Goal: Task Accomplishment & Management: Use online tool/utility

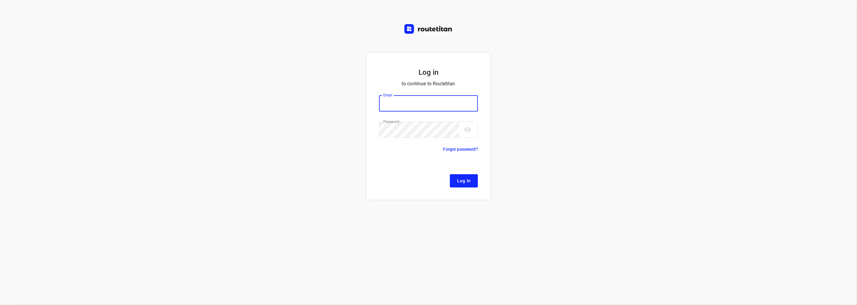
type input "[EMAIL_ADDRESS][DOMAIN_NAME]"
click at [455, 176] on button "Log In" at bounding box center [464, 180] width 28 height 13
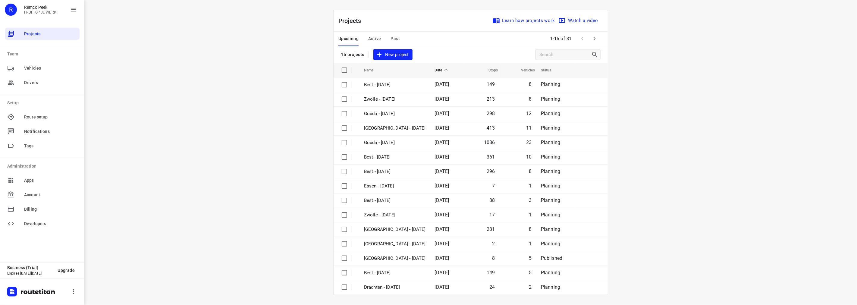
click at [372, 38] on span "Active" at bounding box center [374, 39] width 13 height 8
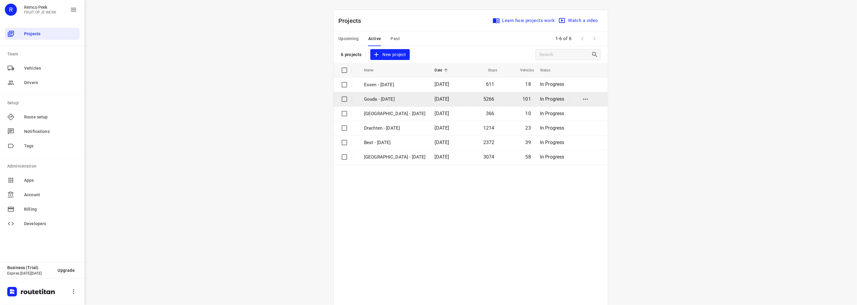
click at [375, 99] on p "Gouda - [DATE]" at bounding box center [395, 99] width 62 height 7
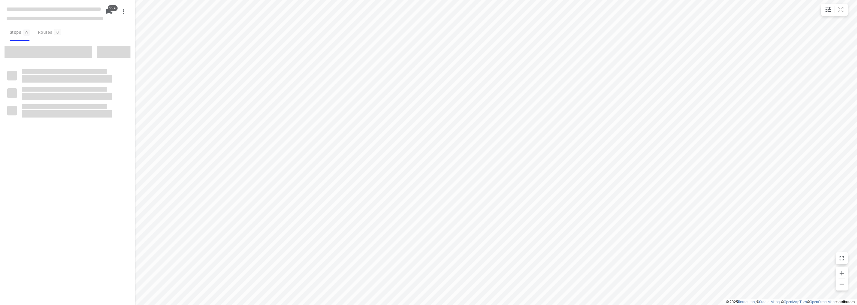
checkbox input "true"
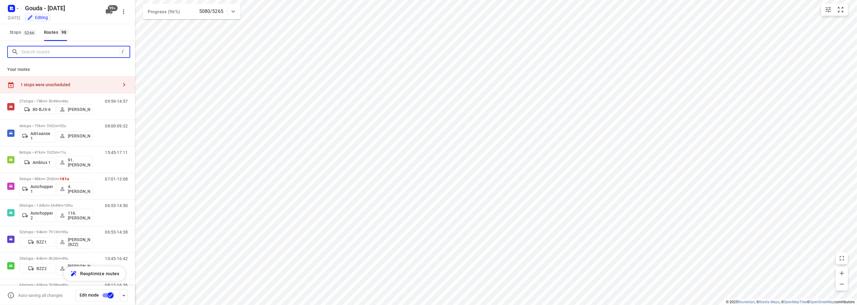
click at [63, 52] on input "Search routes" at bounding box center [70, 51] width 98 height 9
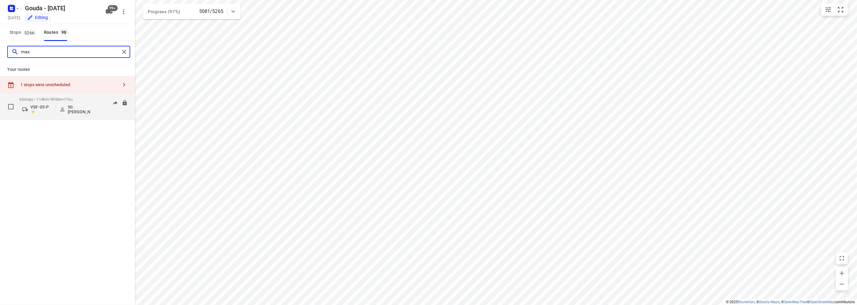
type input "max"
click at [94, 96] on div "65 stops • 114km • 8h56m • 116u VSF-05-P ⚡ 50.[PERSON_NAME] 07:04-16:26" at bounding box center [77, 106] width 116 height 25
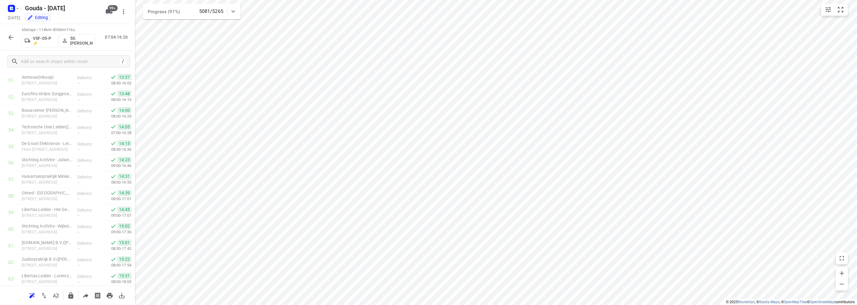
scroll to position [928, 0]
click at [7, 35] on icon "button" at bounding box center [10, 37] width 7 height 7
